Goal: Transaction & Acquisition: Purchase product/service

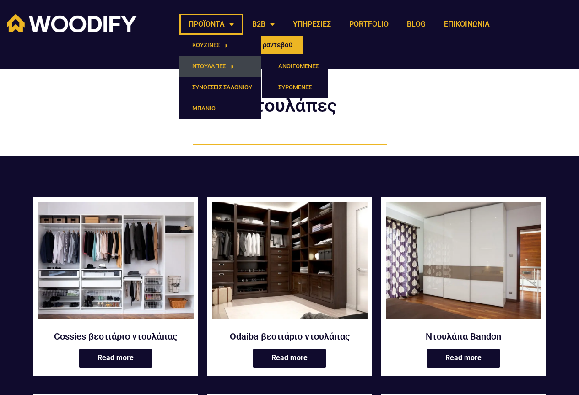
click at [215, 66] on link "ΝΤΟΥΛΑΠΕΣ" at bounding box center [220, 66] width 82 height 21
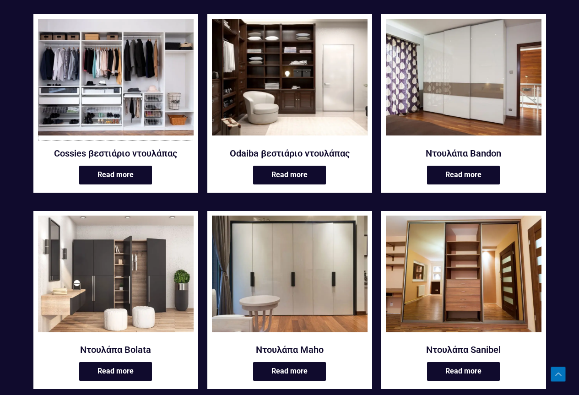
scroll to position [458, 0]
